Goal: Task Accomplishment & Management: Manage account settings

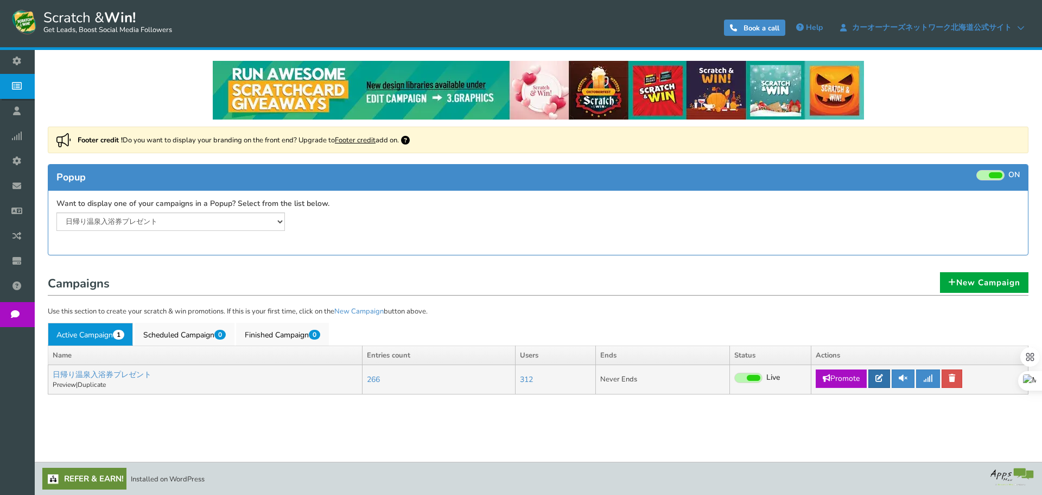
click at [874, 378] on link at bounding box center [880, 378] width 22 height 18
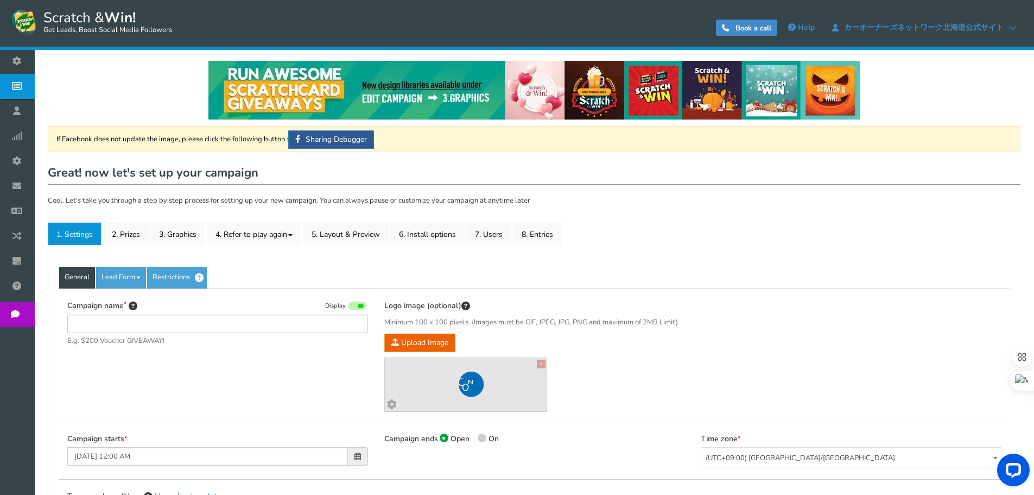
type input "日帰り温泉入浴券プレゼント"
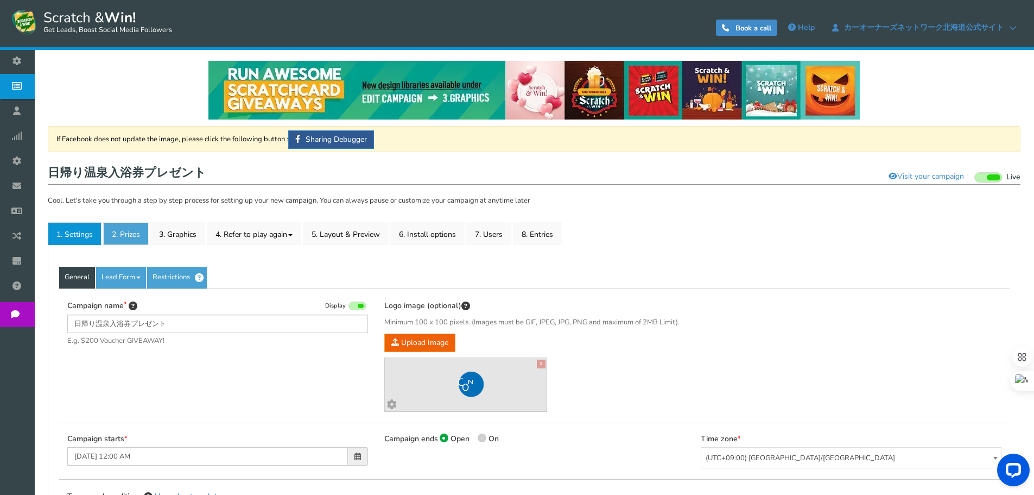
click at [137, 232] on link "2. Prizes" at bounding box center [126, 233] width 46 height 23
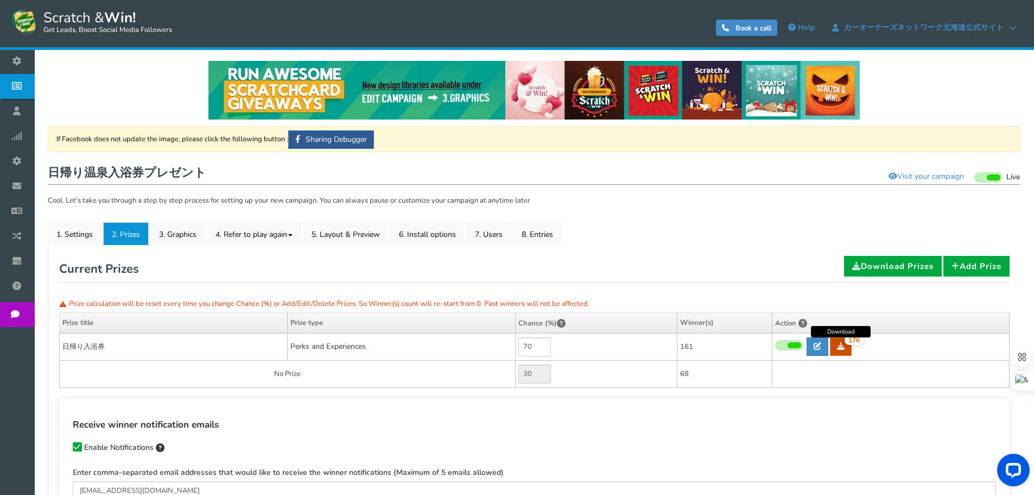
click at [837, 344] on link "176" at bounding box center [841, 346] width 22 height 18
click at [543, 232] on link "8. Entries" at bounding box center [537, 233] width 49 height 23
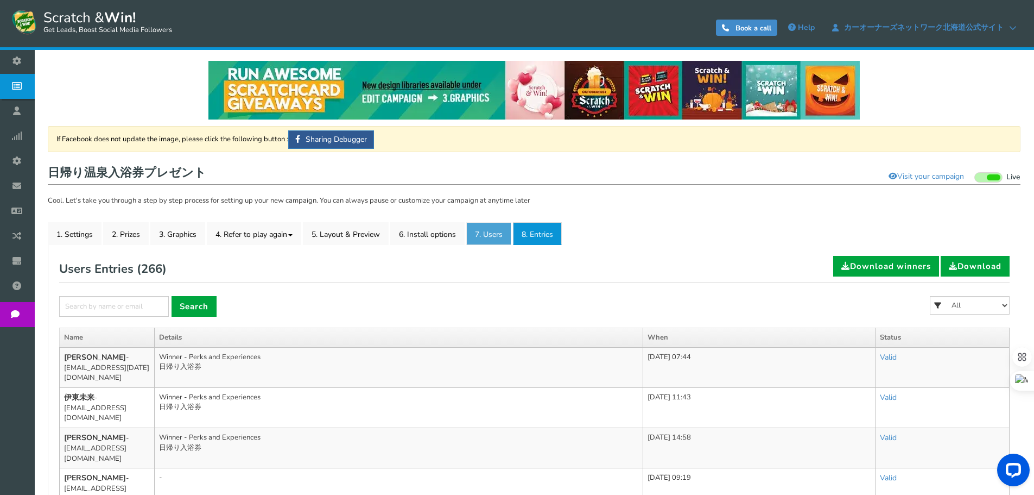
click at [472, 241] on link "7. Users" at bounding box center [488, 233] width 45 height 23
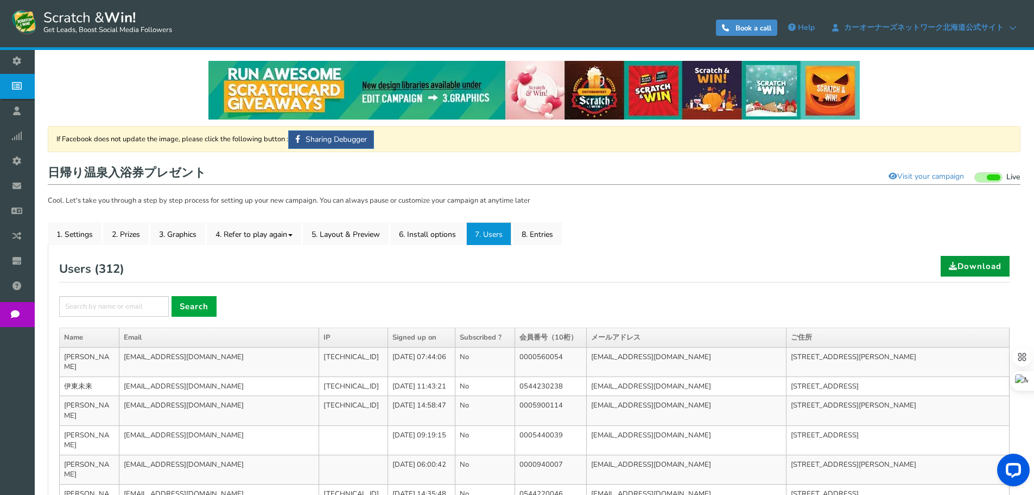
click at [968, 275] on link "Download" at bounding box center [975, 266] width 69 height 21
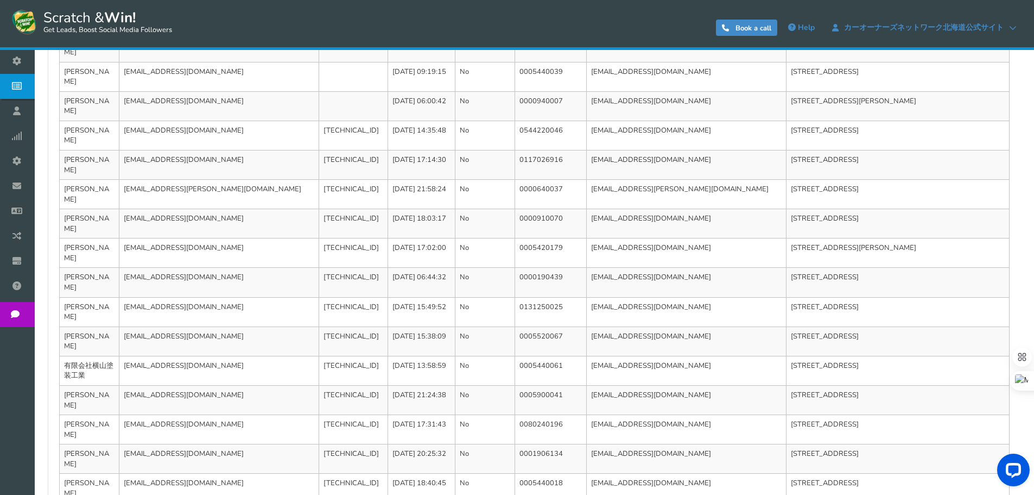
scroll to position [364, 0]
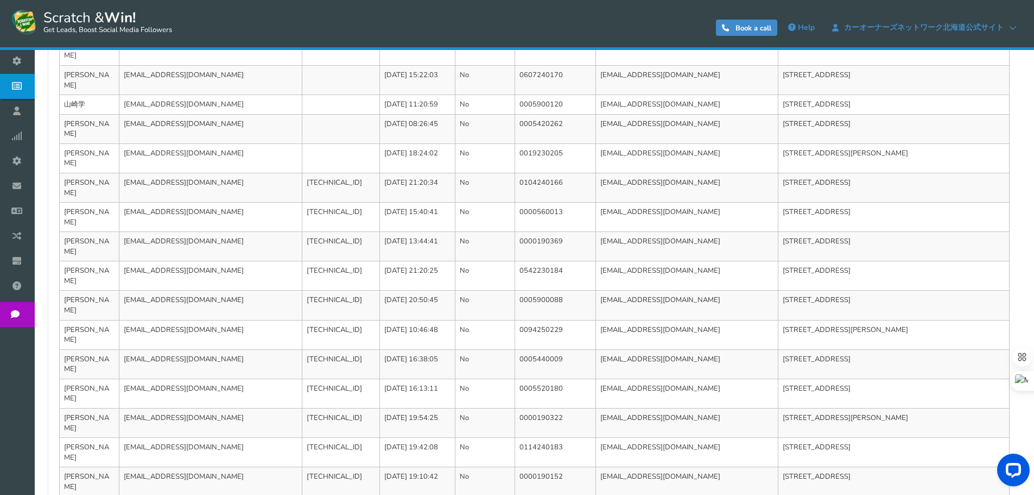
scroll to position [353, 0]
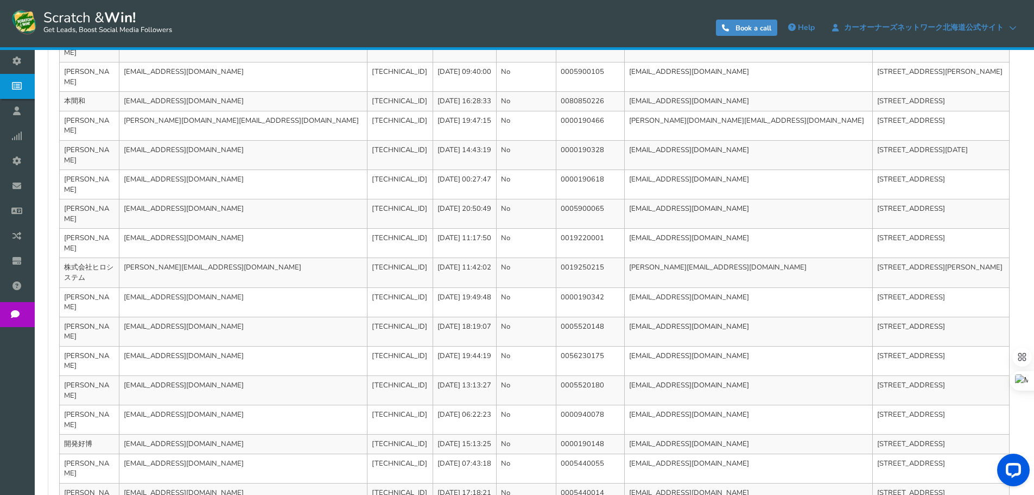
scroll to position [384, 0]
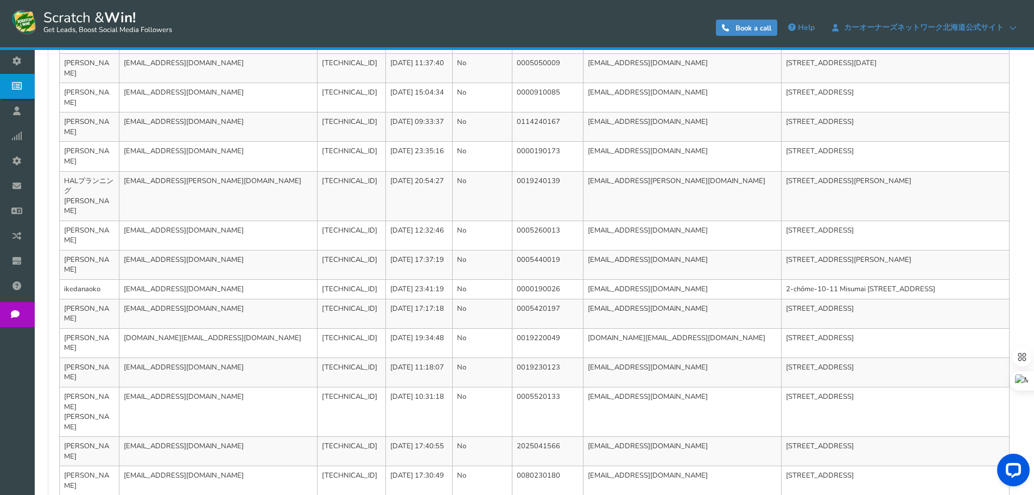
scroll to position [364, 0]
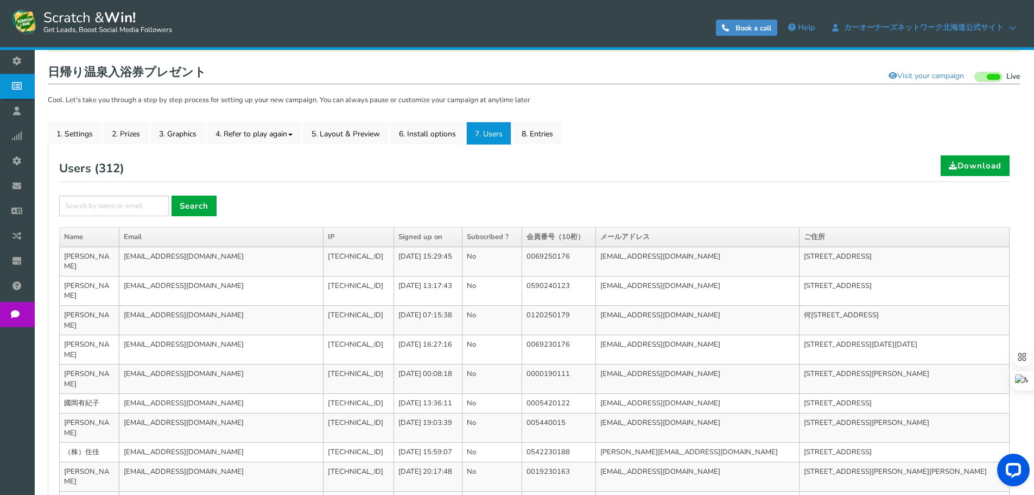
scroll to position [326, 0]
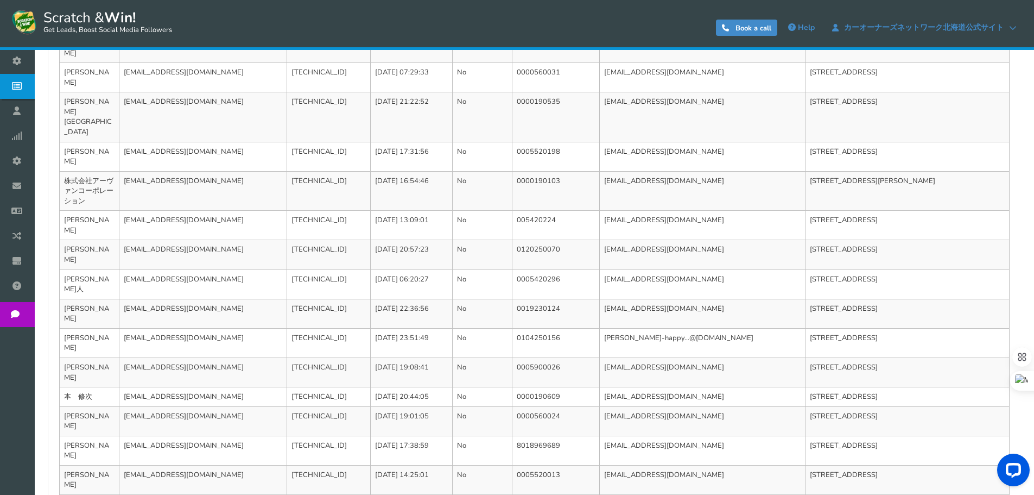
scroll to position [373, 0]
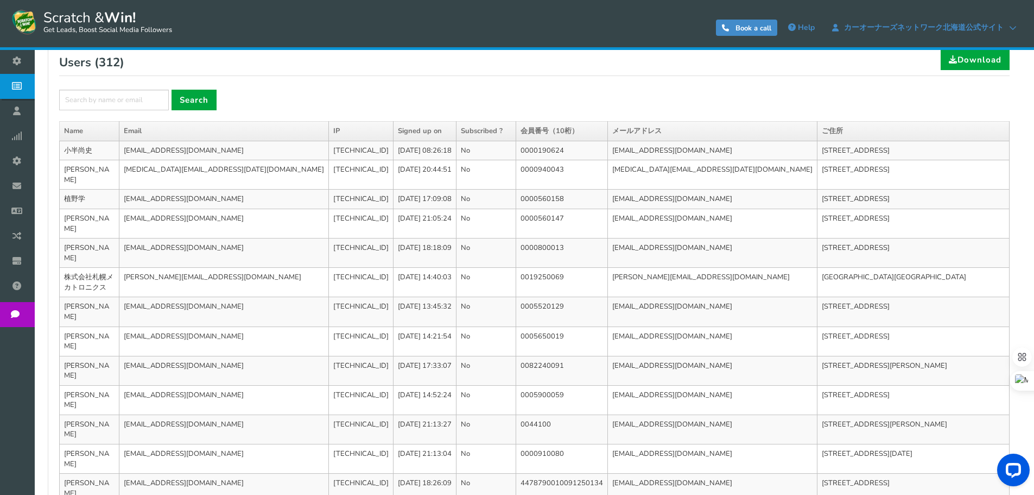
scroll to position [364, 0]
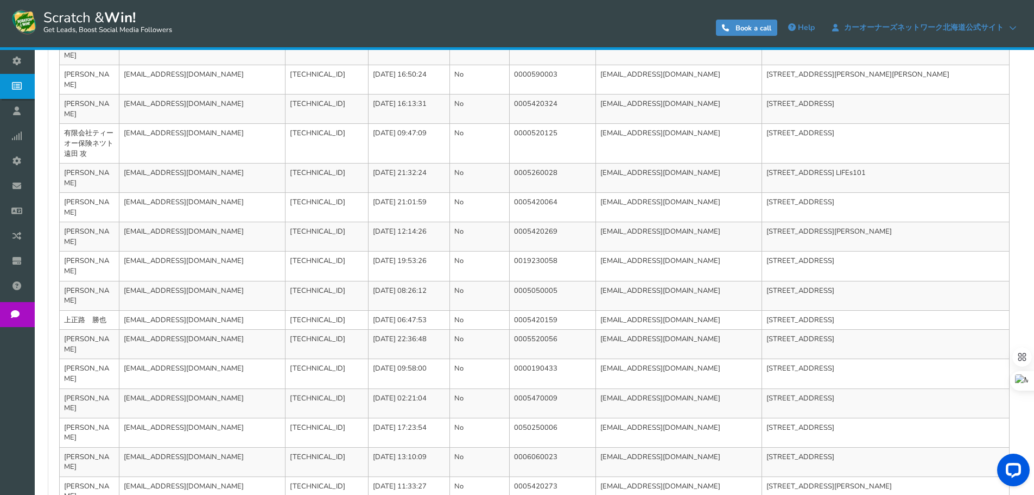
scroll to position [373, 0]
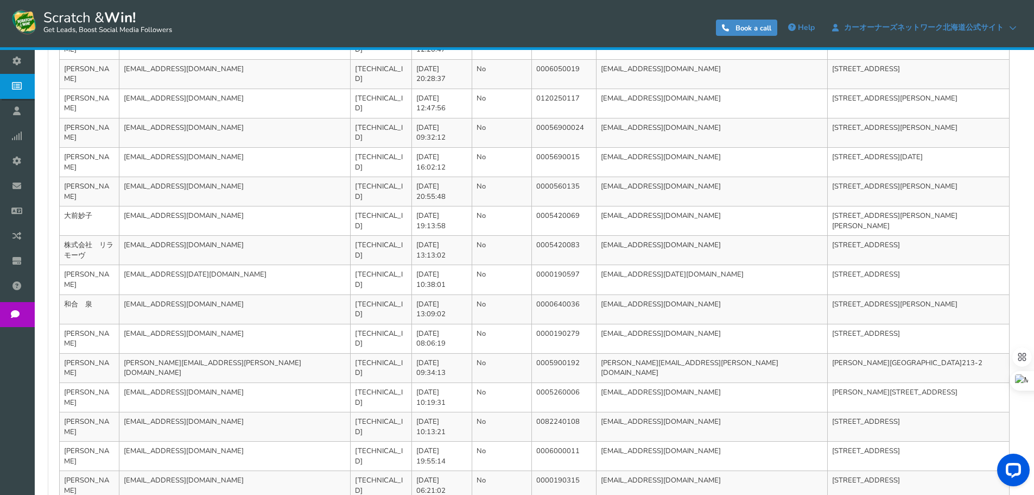
scroll to position [364, 0]
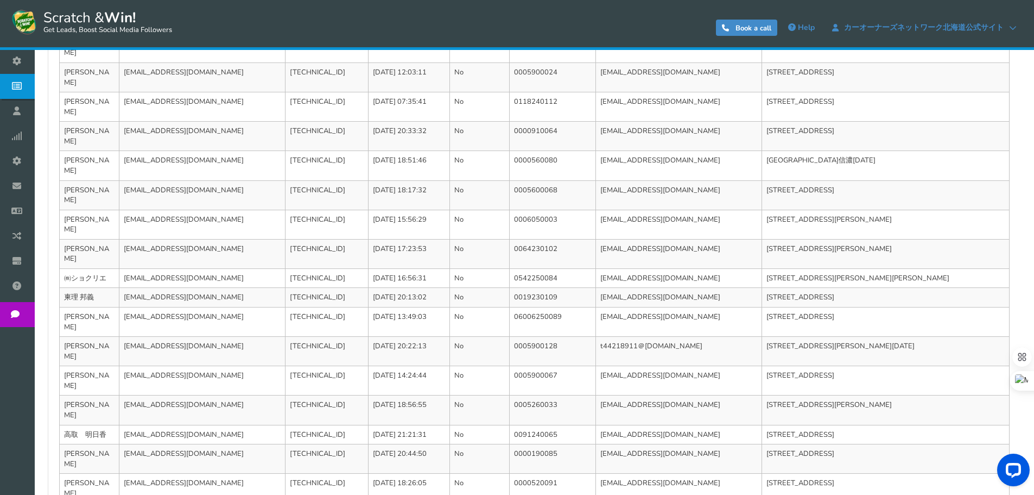
scroll to position [353, 0]
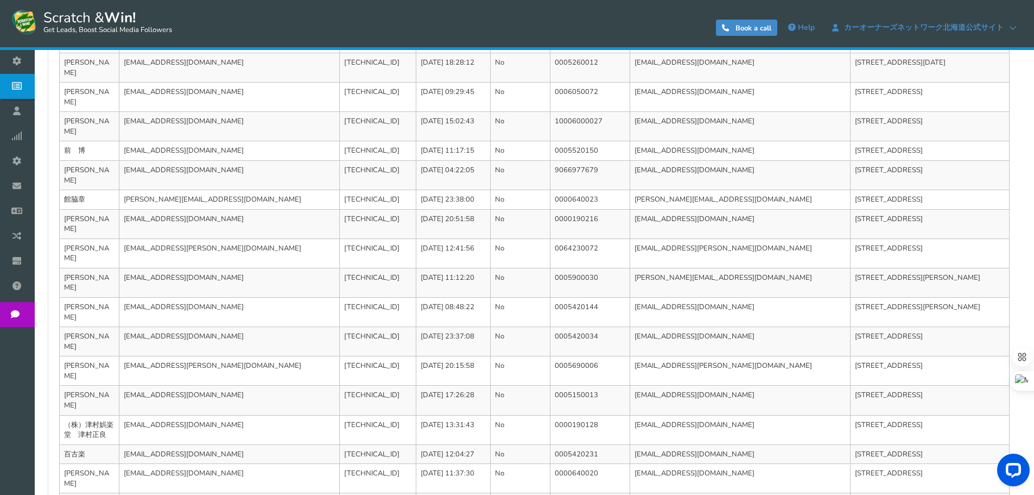
scroll to position [364, 0]
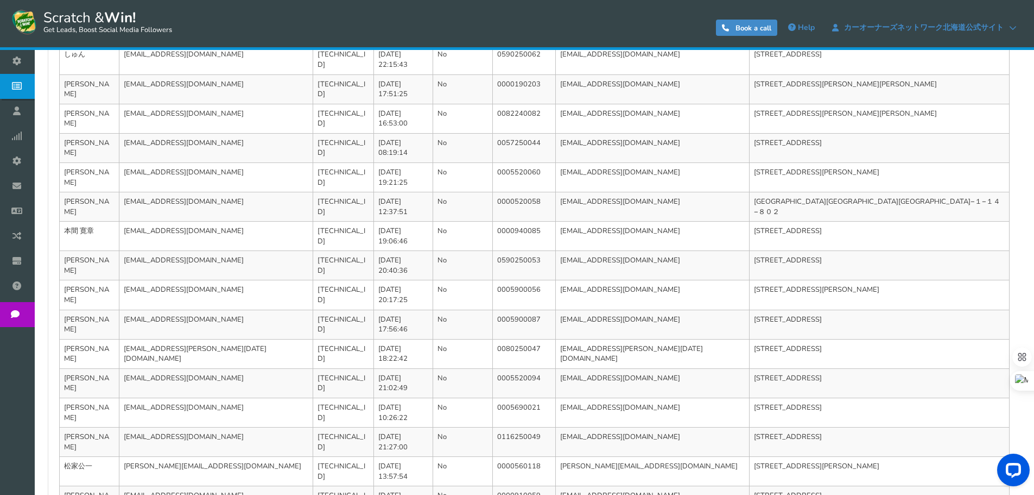
scroll to position [353, 0]
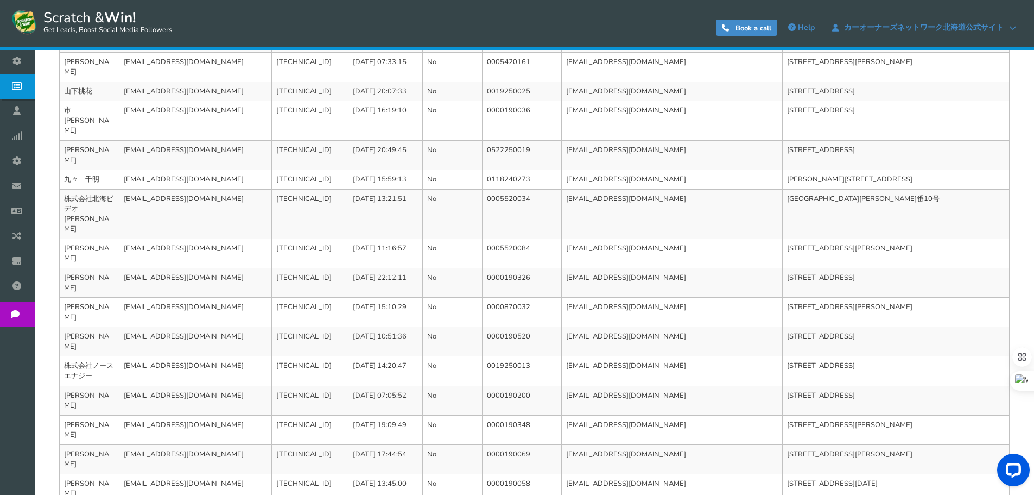
scroll to position [384, 0]
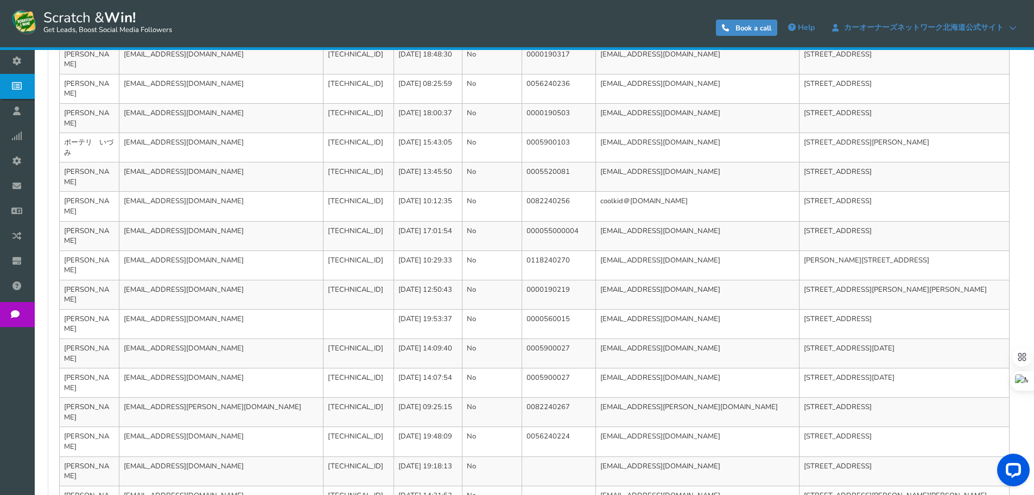
scroll to position [364, 0]
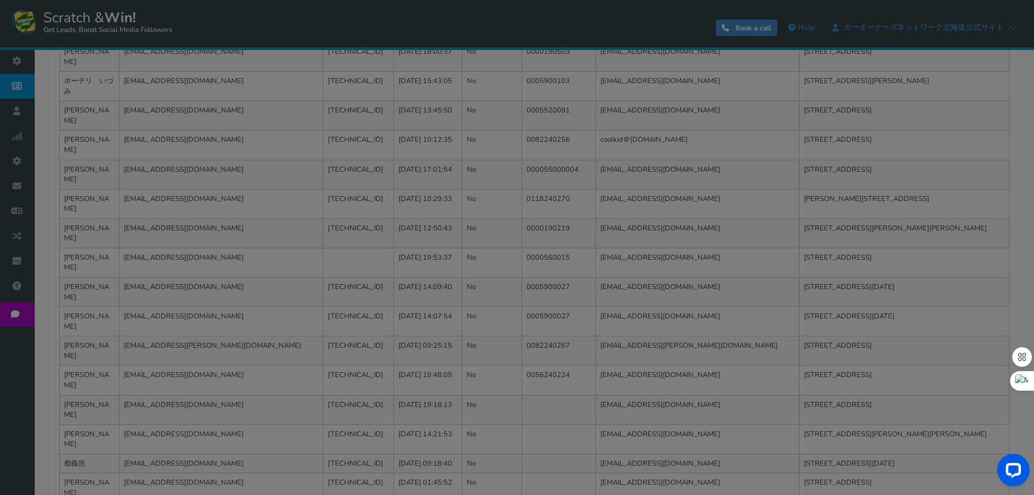
scroll to position [199, 0]
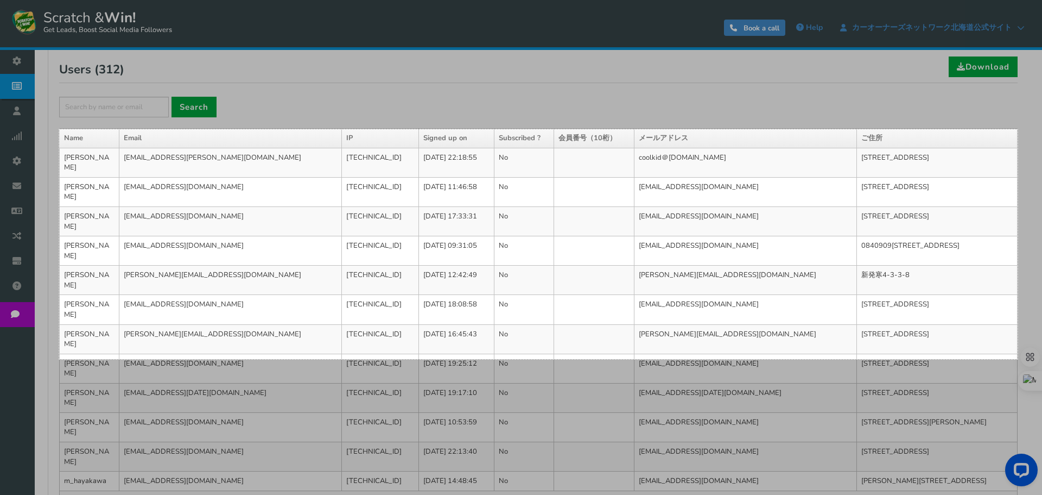
drag, startPoint x: 59, startPoint y: 129, endPoint x: 1018, endPoint y: 359, distance: 985.8
click at [1018, 359] on div "[DATE] X 423" at bounding box center [521, 148] width 1042 height 694
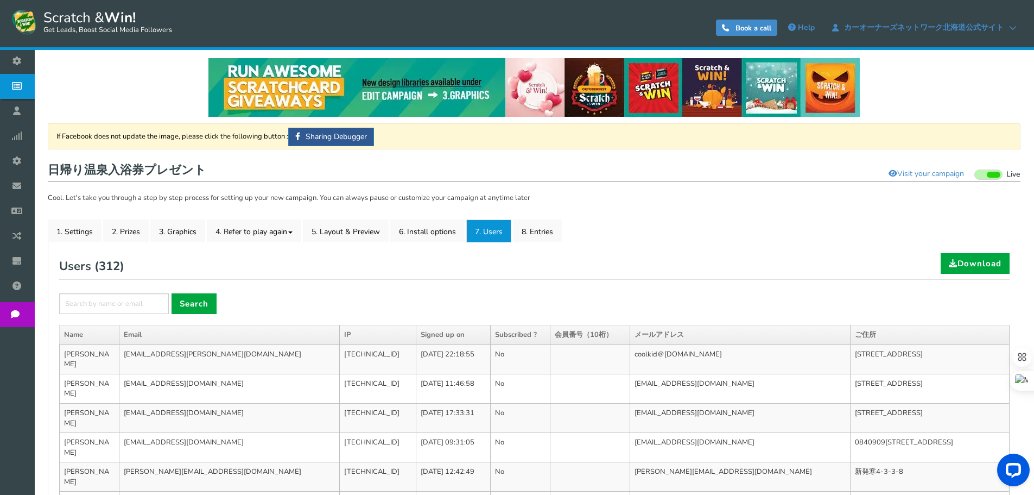
scroll to position [0, 0]
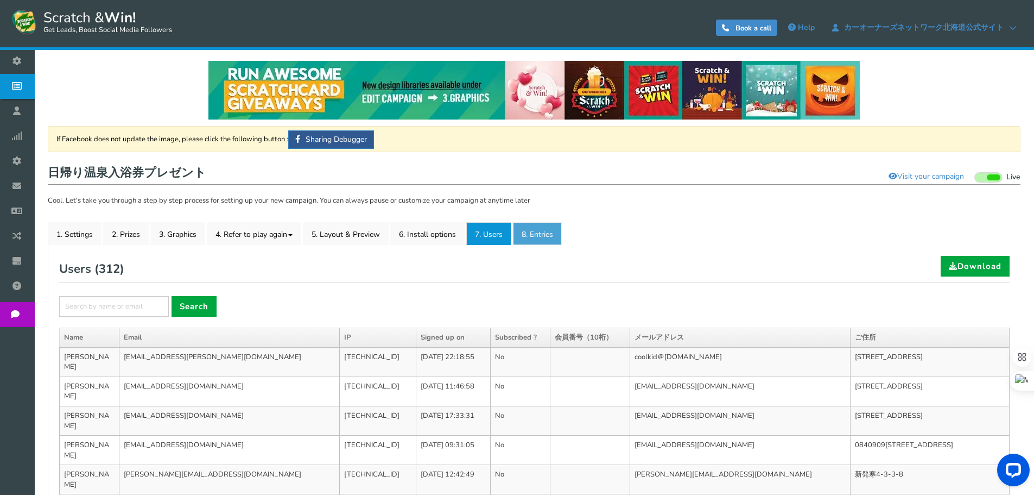
click at [543, 228] on link "8. Entries" at bounding box center [537, 233] width 49 height 23
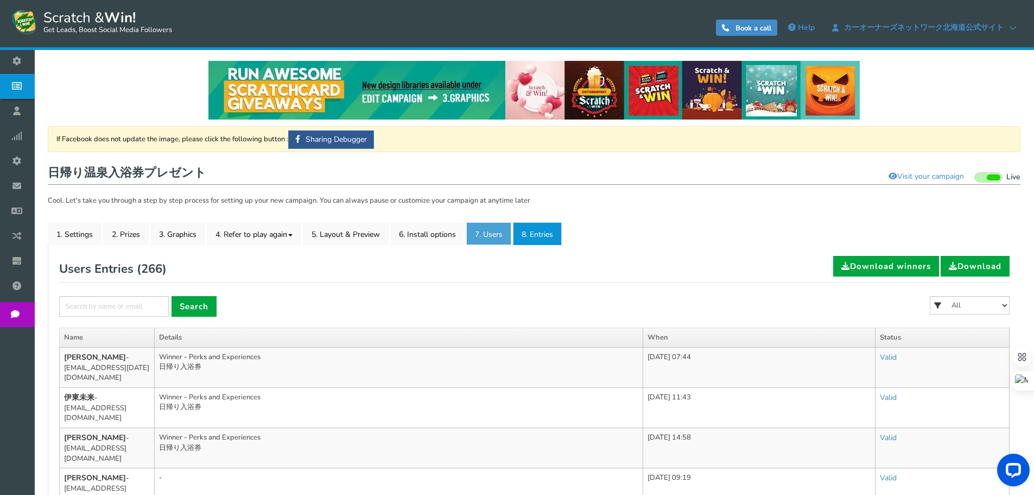
click at [496, 242] on link "7. Users" at bounding box center [488, 233] width 45 height 23
